Goal: Transaction & Acquisition: Book appointment/travel/reservation

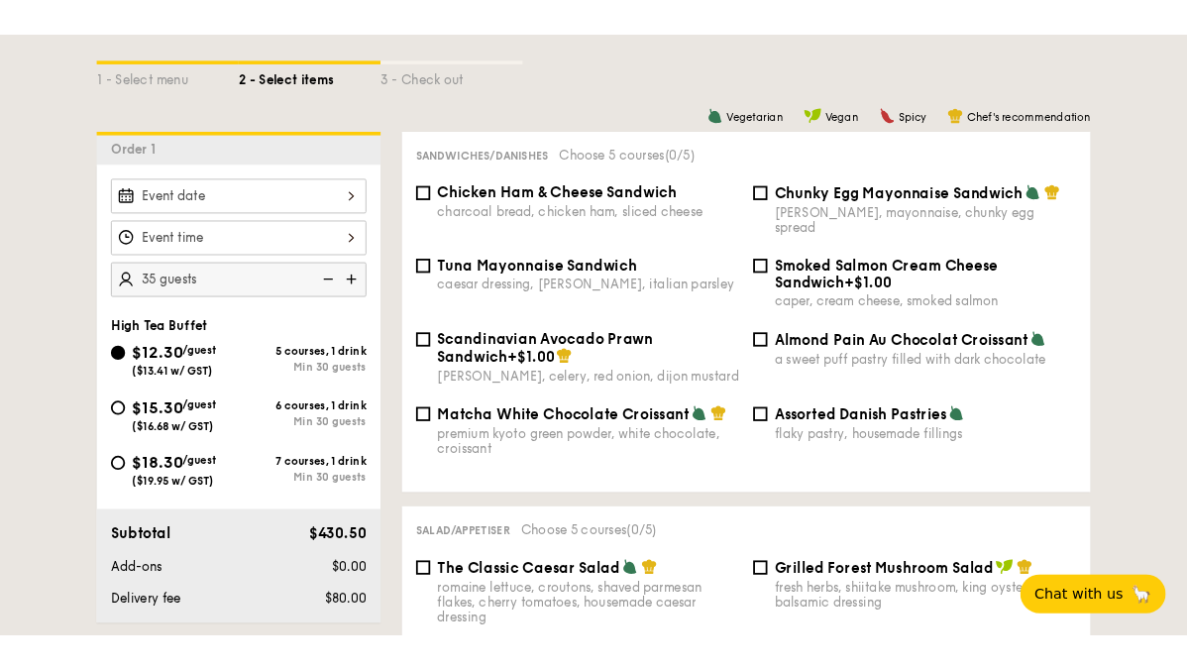
scroll to position [447, 0]
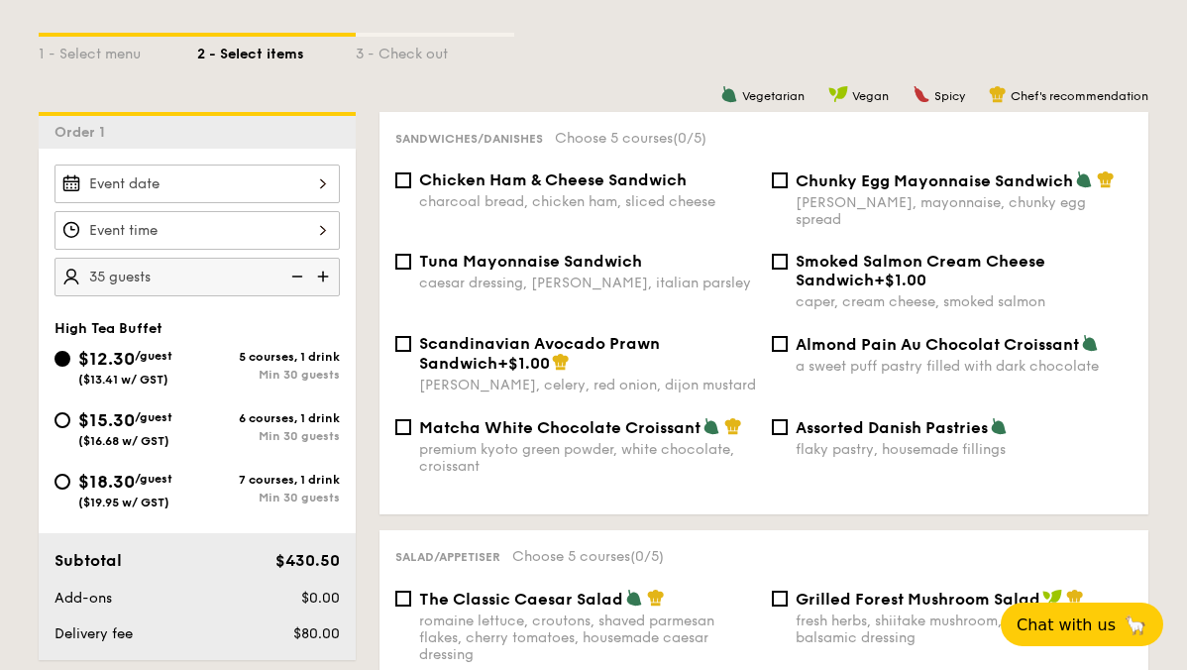
click at [144, 197] on div at bounding box center [196, 183] width 285 height 39
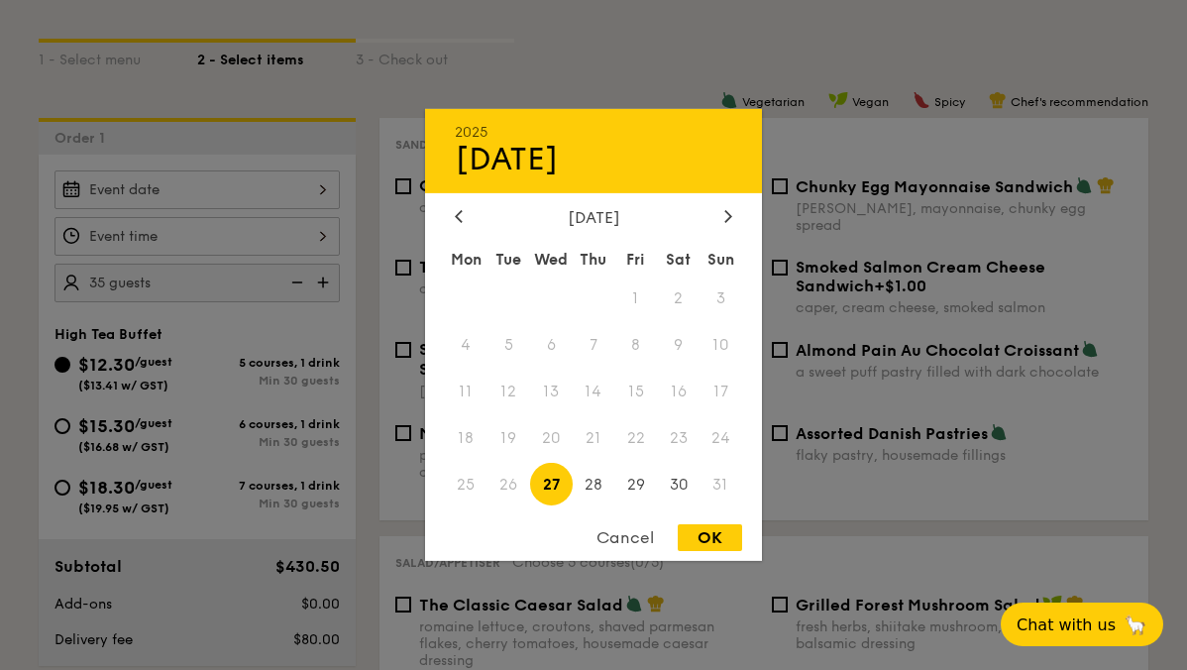
scroll to position [438, 0]
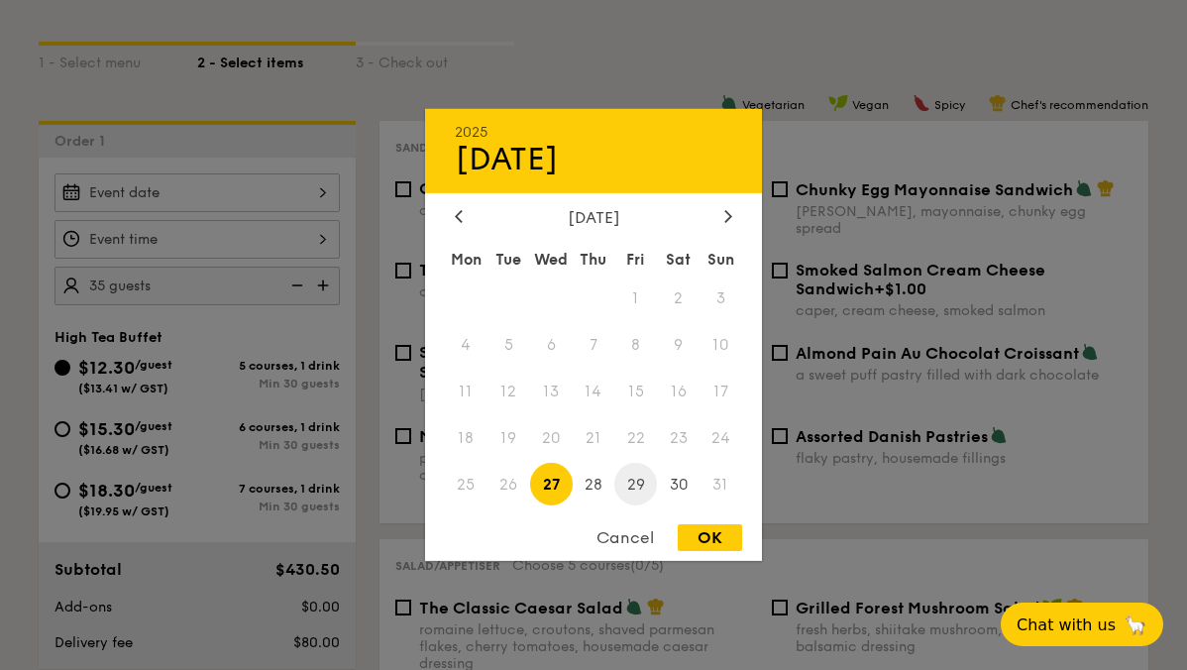
click at [639, 479] on span "29" at bounding box center [635, 484] width 43 height 43
click at [717, 537] on div "OK" at bounding box center [709, 537] width 64 height 27
type input "[DATE]"
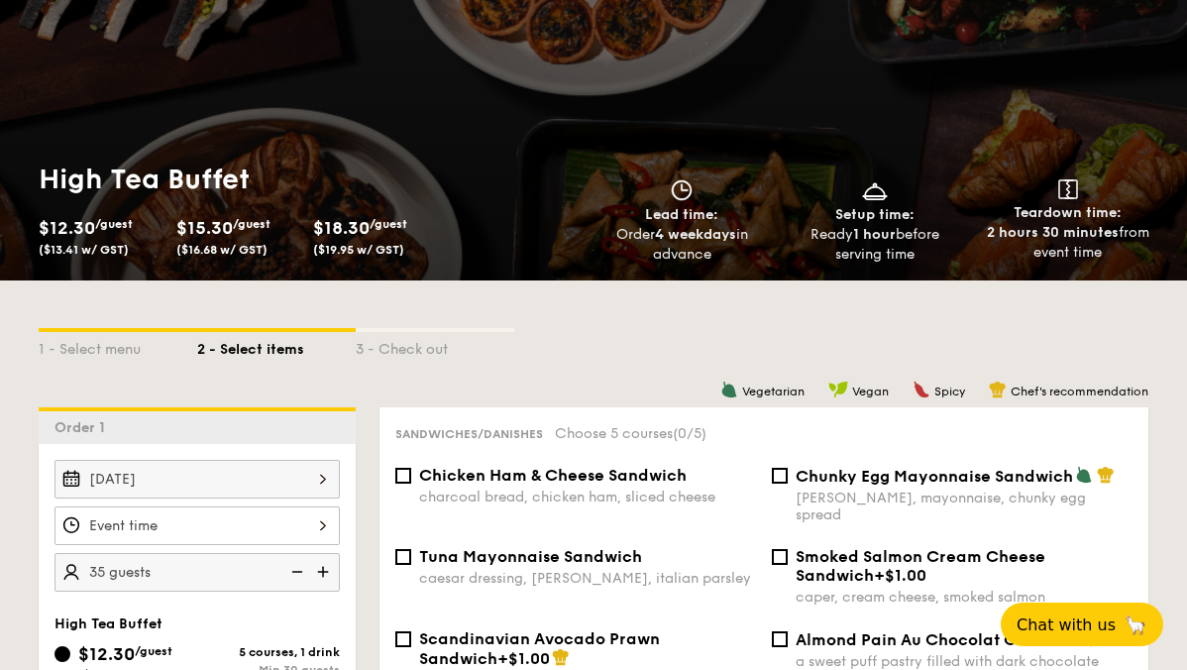
scroll to position [154, 0]
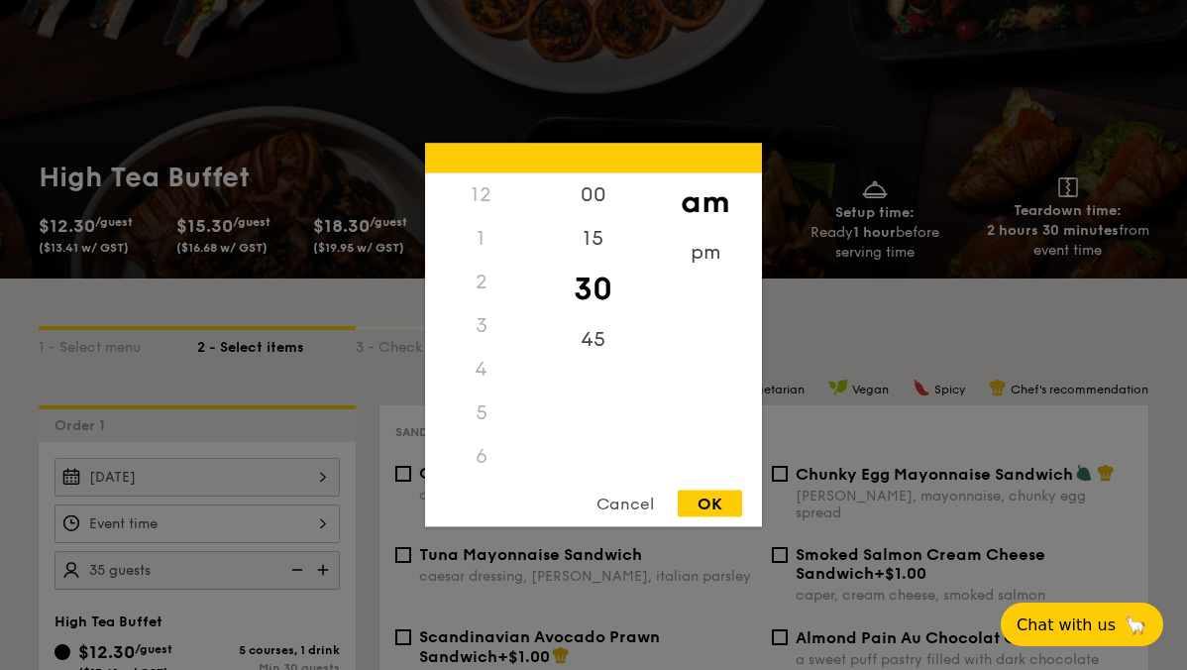
click at [273, 518] on div "12 1 2 3 4 5 6 7 8 9 10 11 00 15 30 45 am pm Cancel OK" at bounding box center [196, 523] width 285 height 39
click at [483, 267] on div "3" at bounding box center [481, 270] width 112 height 44
click at [476, 267] on div "3" at bounding box center [481, 270] width 112 height 44
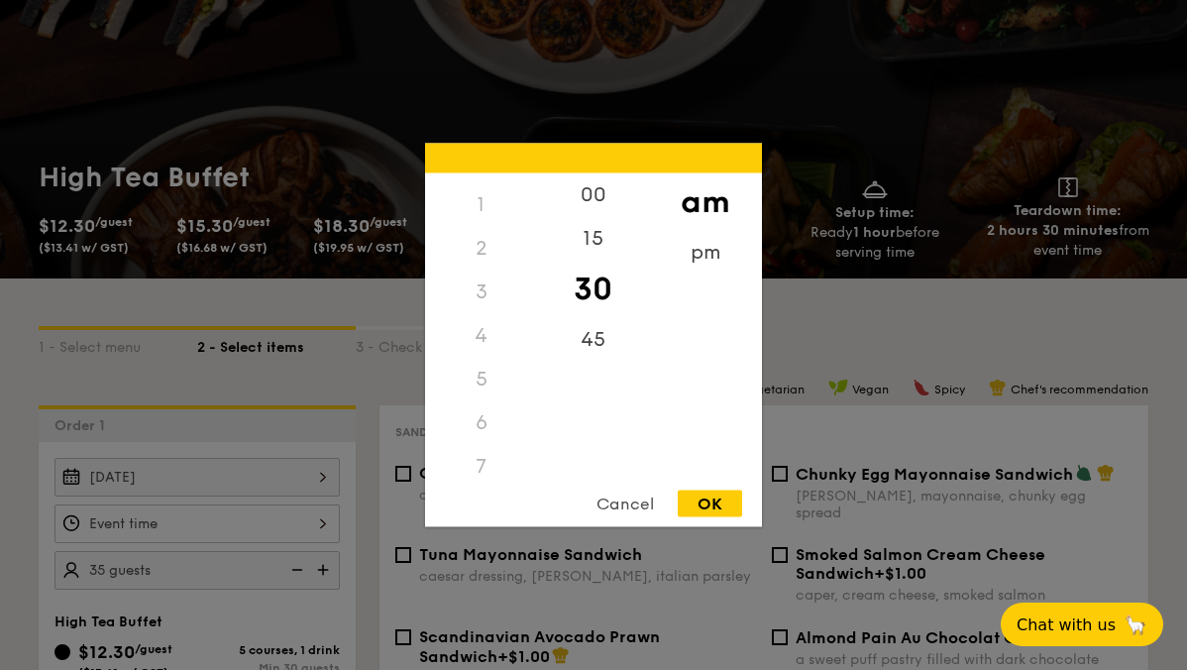
click at [477, 291] on div "3" at bounding box center [481, 292] width 112 height 44
click at [481, 370] on div "5" at bounding box center [481, 380] width 112 height 44
click at [704, 264] on div "pm" at bounding box center [705, 259] width 112 height 57
click at [481, 298] on div "3" at bounding box center [481, 298] width 112 height 57
click at [588, 199] on div "00" at bounding box center [593, 201] width 112 height 57
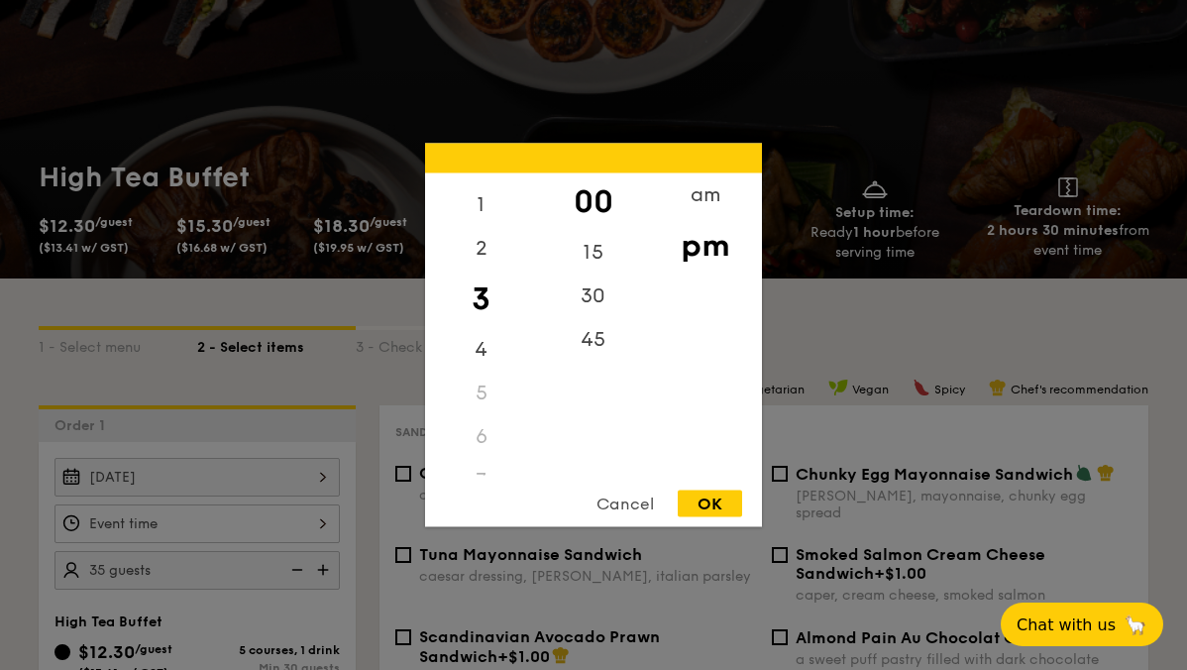
click at [723, 507] on div "OK" at bounding box center [709, 503] width 64 height 27
type input "3:00PM"
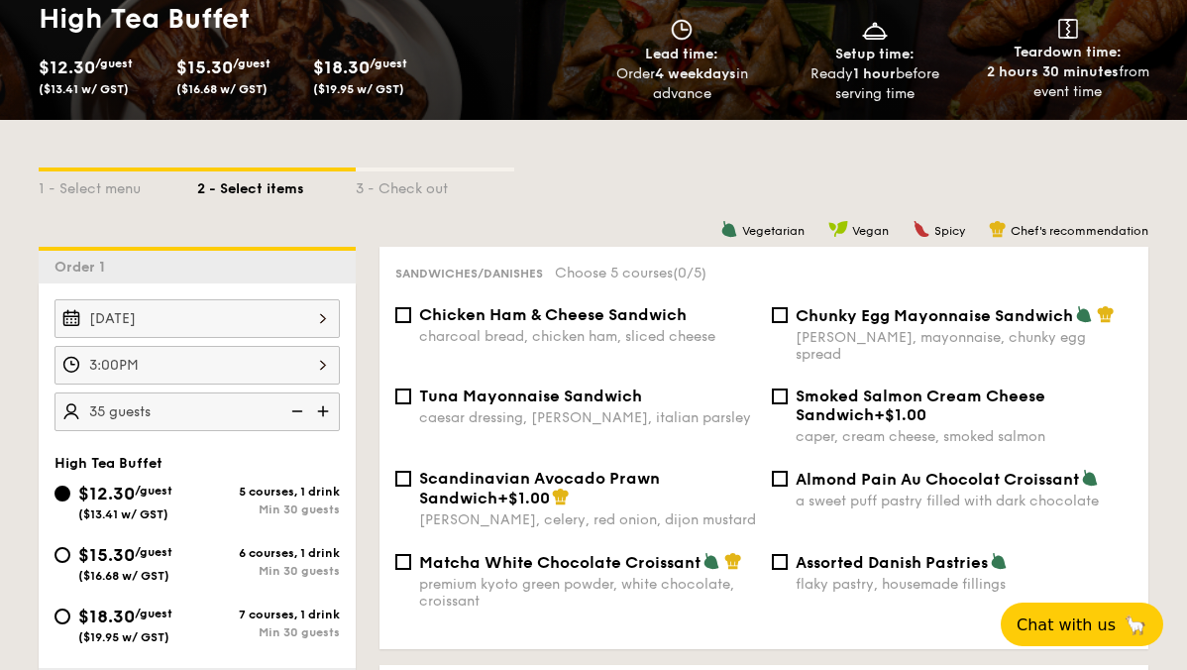
scroll to position [317, 0]
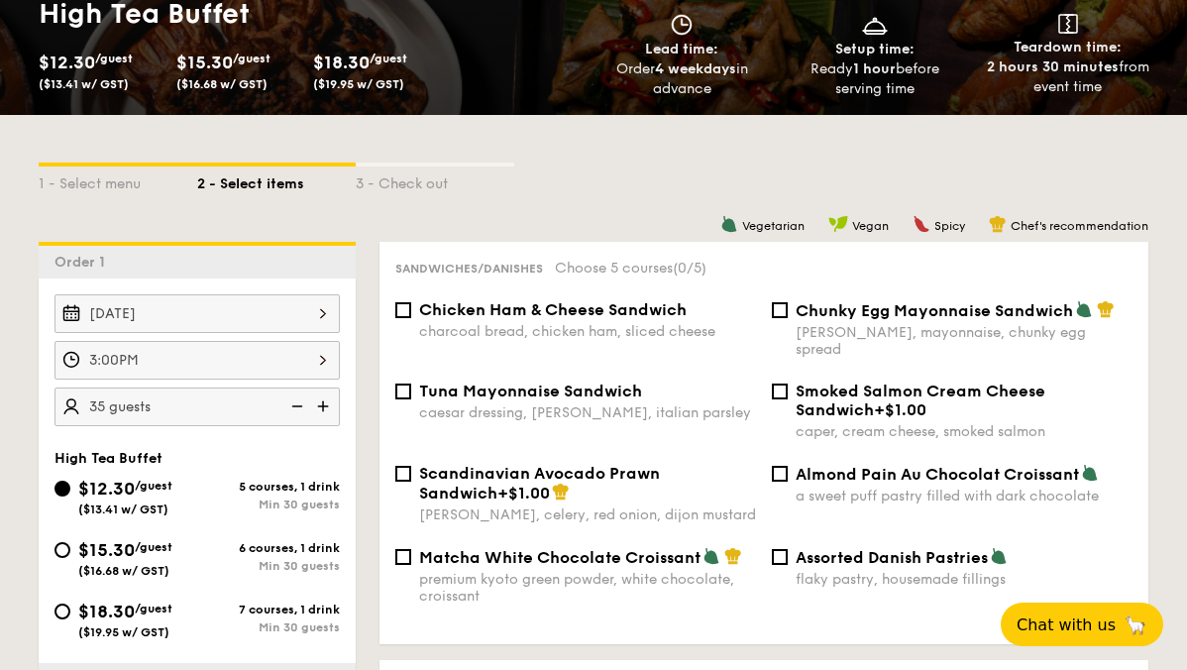
click at [323, 406] on img at bounding box center [325, 406] width 30 height 38
type input "40 guests"
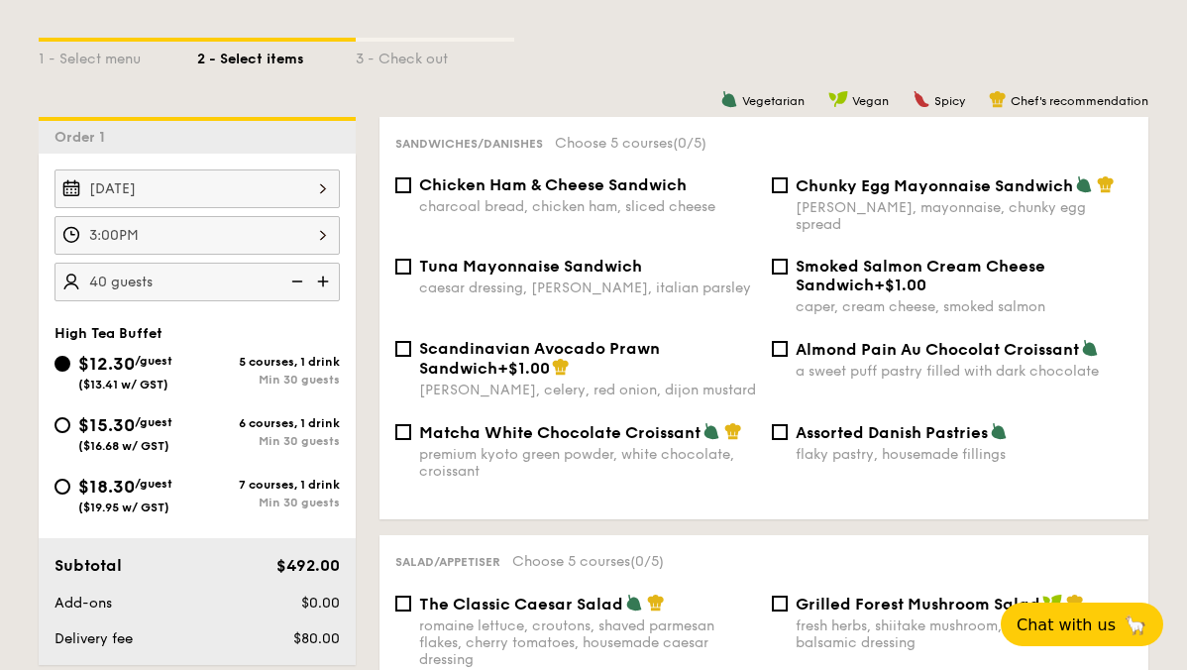
scroll to position [445, 0]
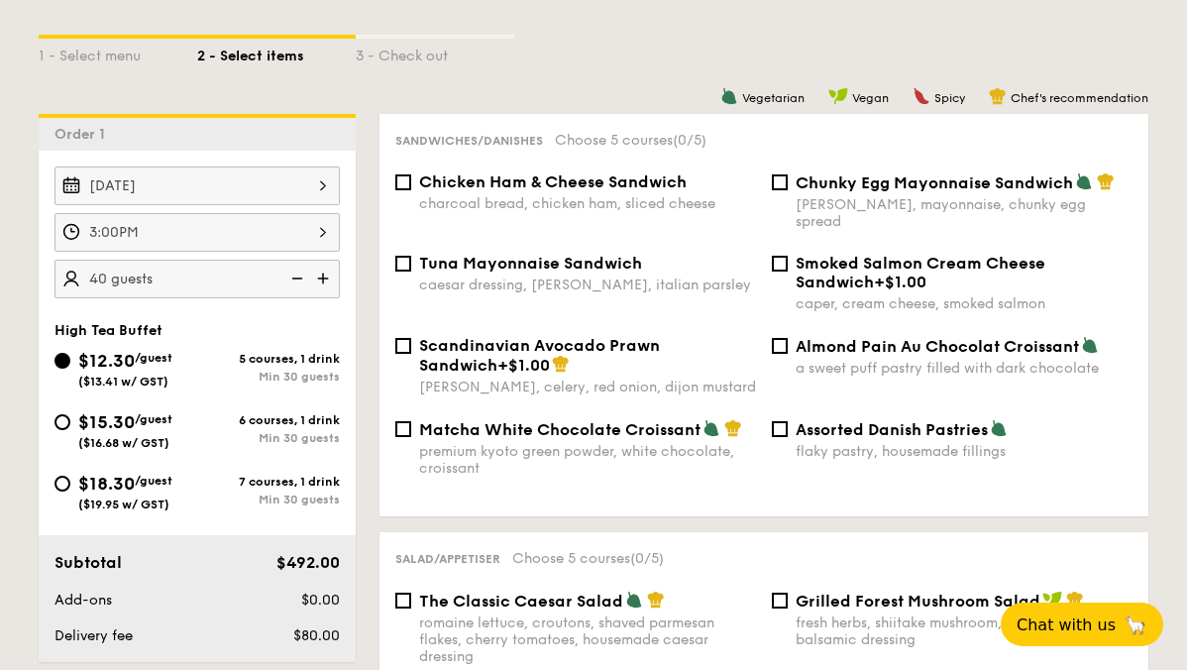
click at [838, 188] on span "Chunky Egg Mayonnaise Sandwich" at bounding box center [933, 182] width 277 height 19
click at [787, 188] on input "Chunky Egg Mayonnaise Sandwich dijon mustard, mayonnaise, chunky egg spread" at bounding box center [780, 182] width 16 height 16
checkbox input "true"
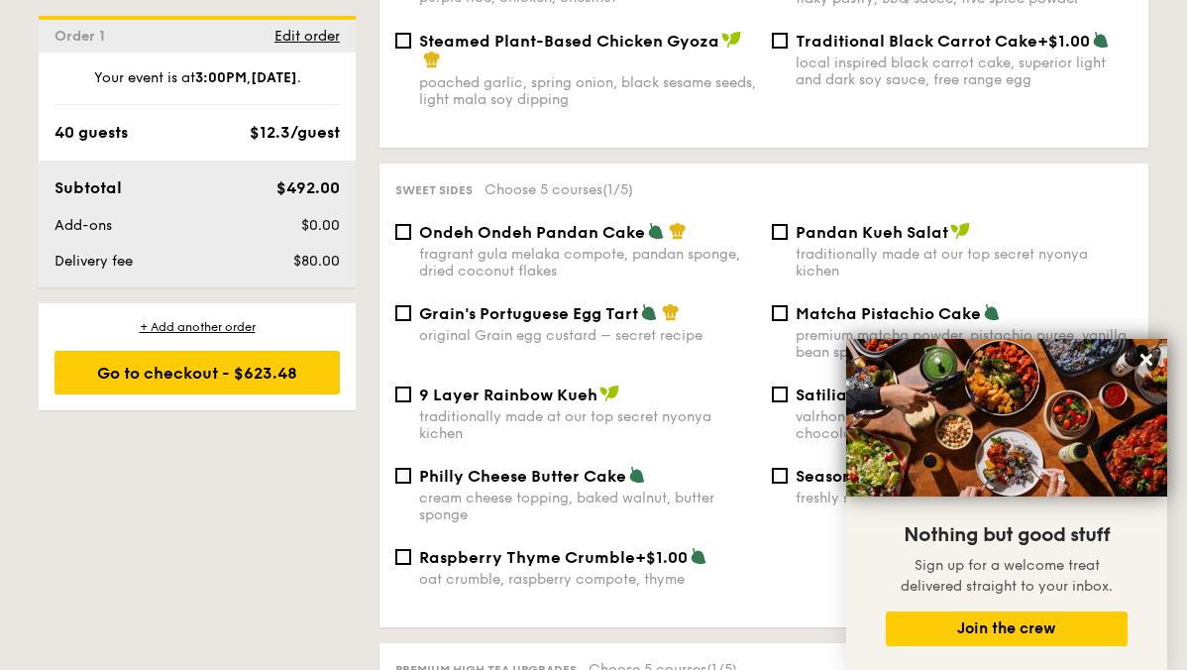
scroll to position [2242, 0]
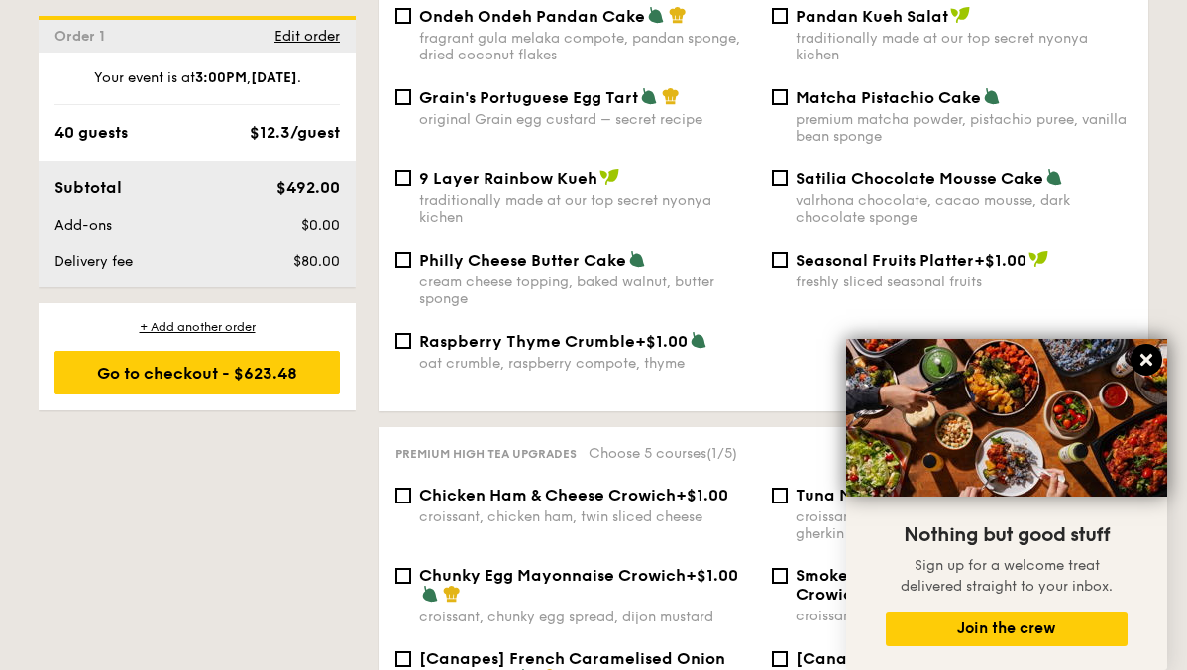
click at [1149, 365] on icon at bounding box center [1146, 360] width 18 height 18
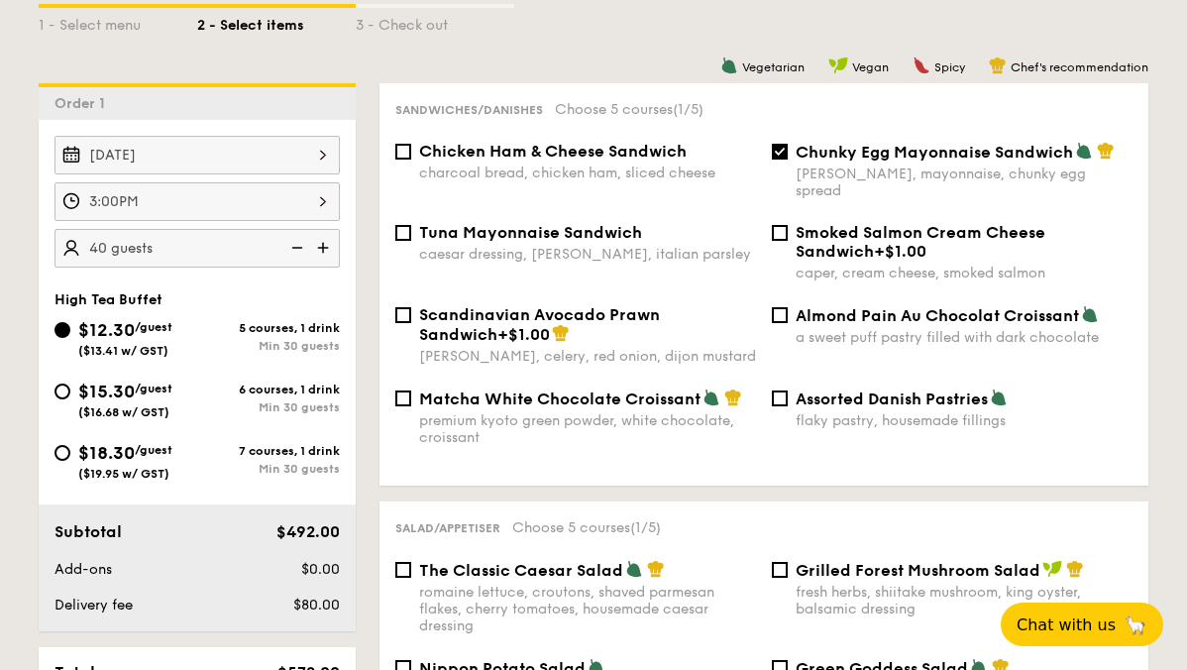
scroll to position [469, 0]
